Goal: Navigation & Orientation: Find specific page/section

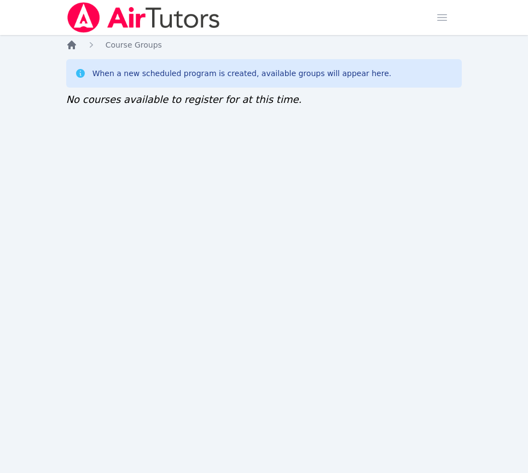
click at [73, 50] on icon "Breadcrumb" at bounding box center [71, 44] width 11 height 11
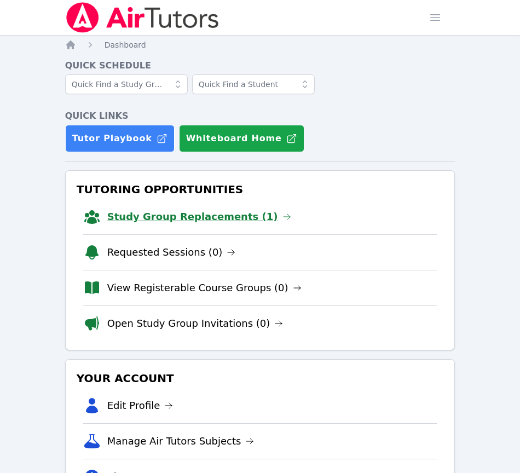
click at [233, 220] on link "Study Group Replacements (1)" at bounding box center [199, 216] width 184 height 15
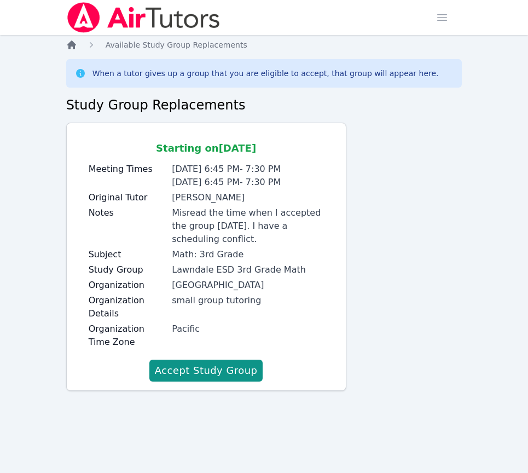
click at [68, 43] on icon "Breadcrumb" at bounding box center [71, 44] width 11 height 11
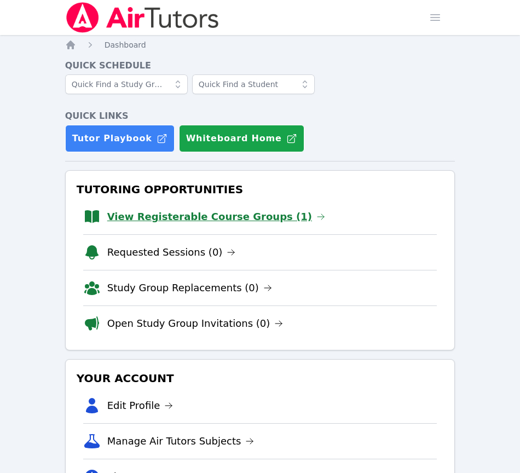
click at [130, 216] on link "View Registerable Course Groups (1)" at bounding box center [216, 216] width 218 height 15
click at [221, 217] on link "View Registerable Course Groups (1)" at bounding box center [216, 216] width 218 height 15
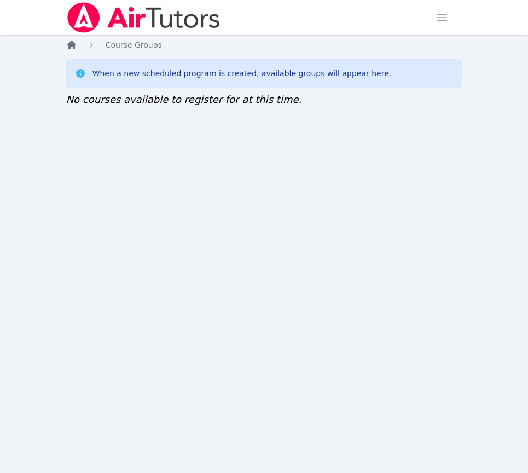
click at [74, 44] on icon "Breadcrumb" at bounding box center [71, 45] width 9 height 9
click at [77, 47] on icon "Breadcrumb" at bounding box center [71, 44] width 11 height 11
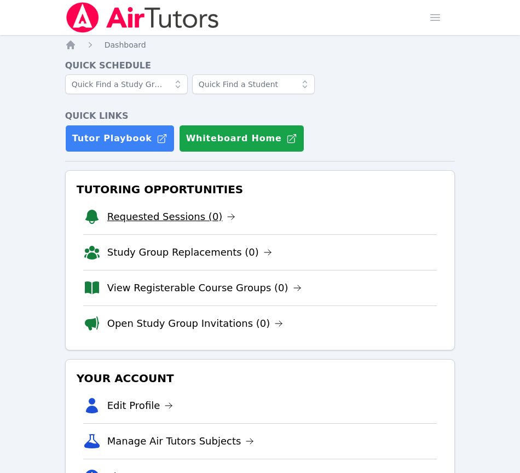
click at [180, 218] on link "Requested Sessions (0)" at bounding box center [171, 216] width 129 height 15
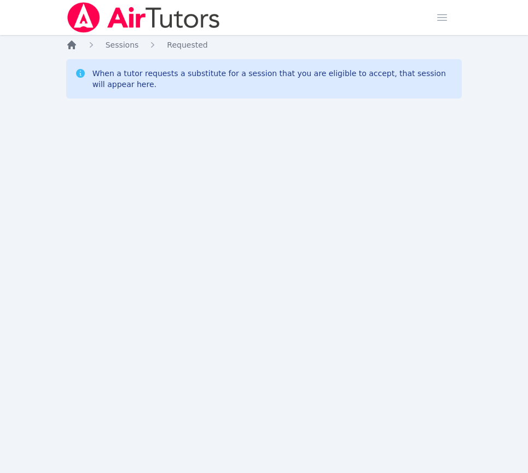
click at [71, 44] on icon "Breadcrumb" at bounding box center [71, 45] width 9 height 9
